Goal: Use online tool/utility: Use online tool/utility

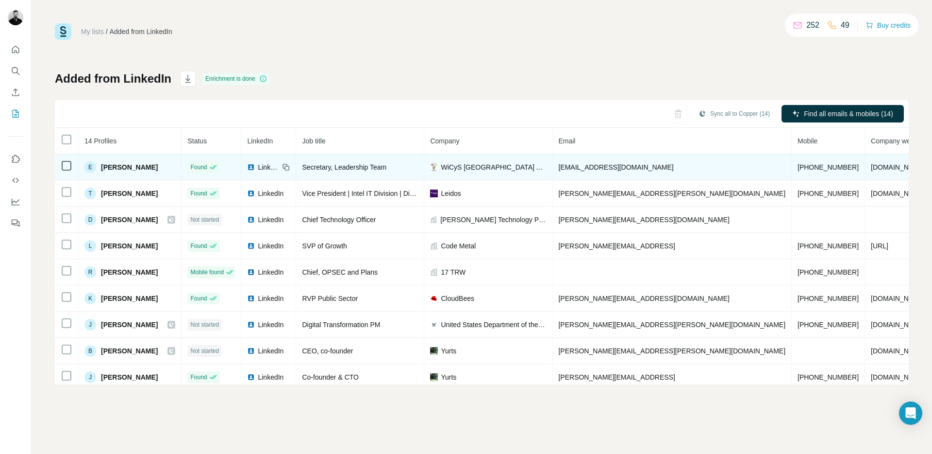
click at [265, 162] on span "LinkedIn" at bounding box center [268, 167] width 21 height 10
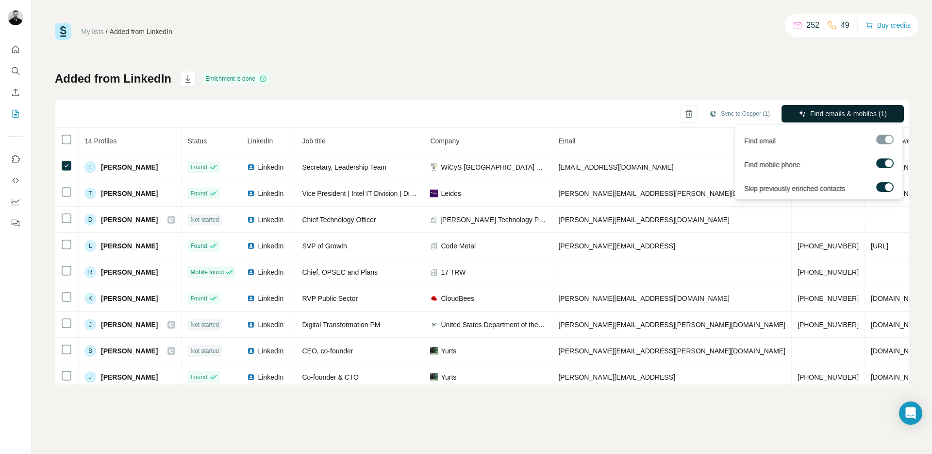
click at [806, 113] on button "Find emails & mobiles (1)" at bounding box center [843, 113] width 122 height 17
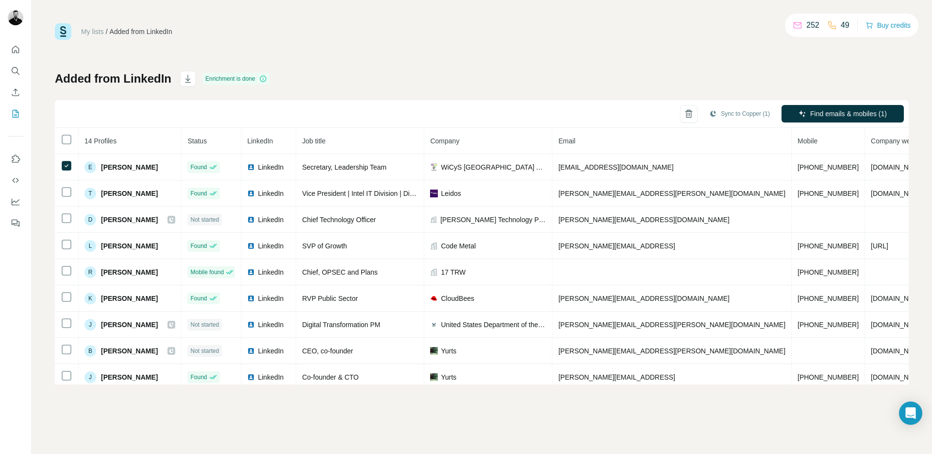
click at [730, 434] on div "My lists / Added from LinkedIn 252 49 Buy credits Added from LinkedIn Enrichmen…" at bounding box center [482, 227] width 901 height 454
